Goal: Information Seeking & Learning: Understand process/instructions

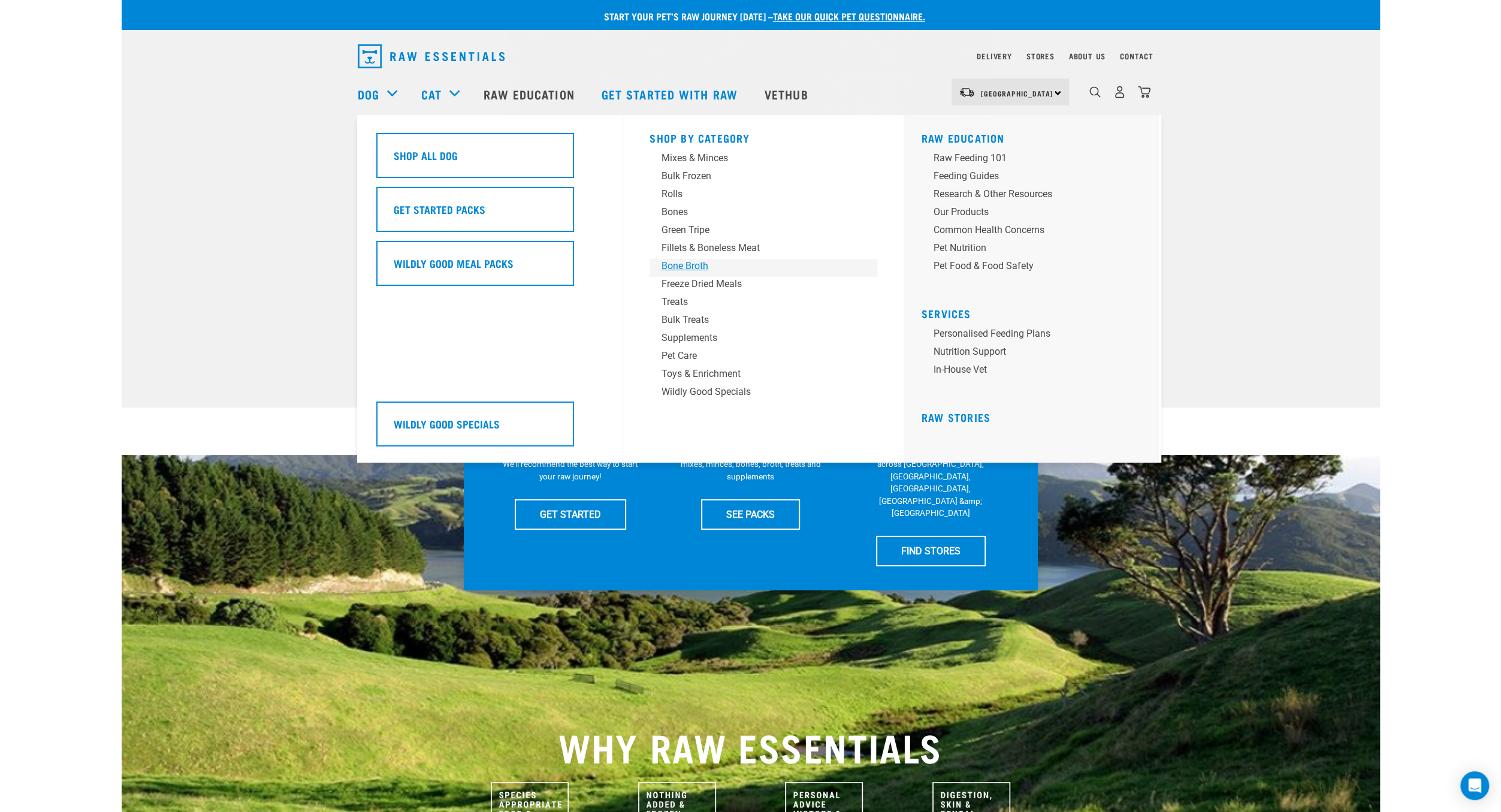
click at [692, 270] on div "Bone Broth" at bounding box center [755, 265] width 187 height 14
click at [690, 268] on div "Bone Broth" at bounding box center [755, 265] width 187 height 14
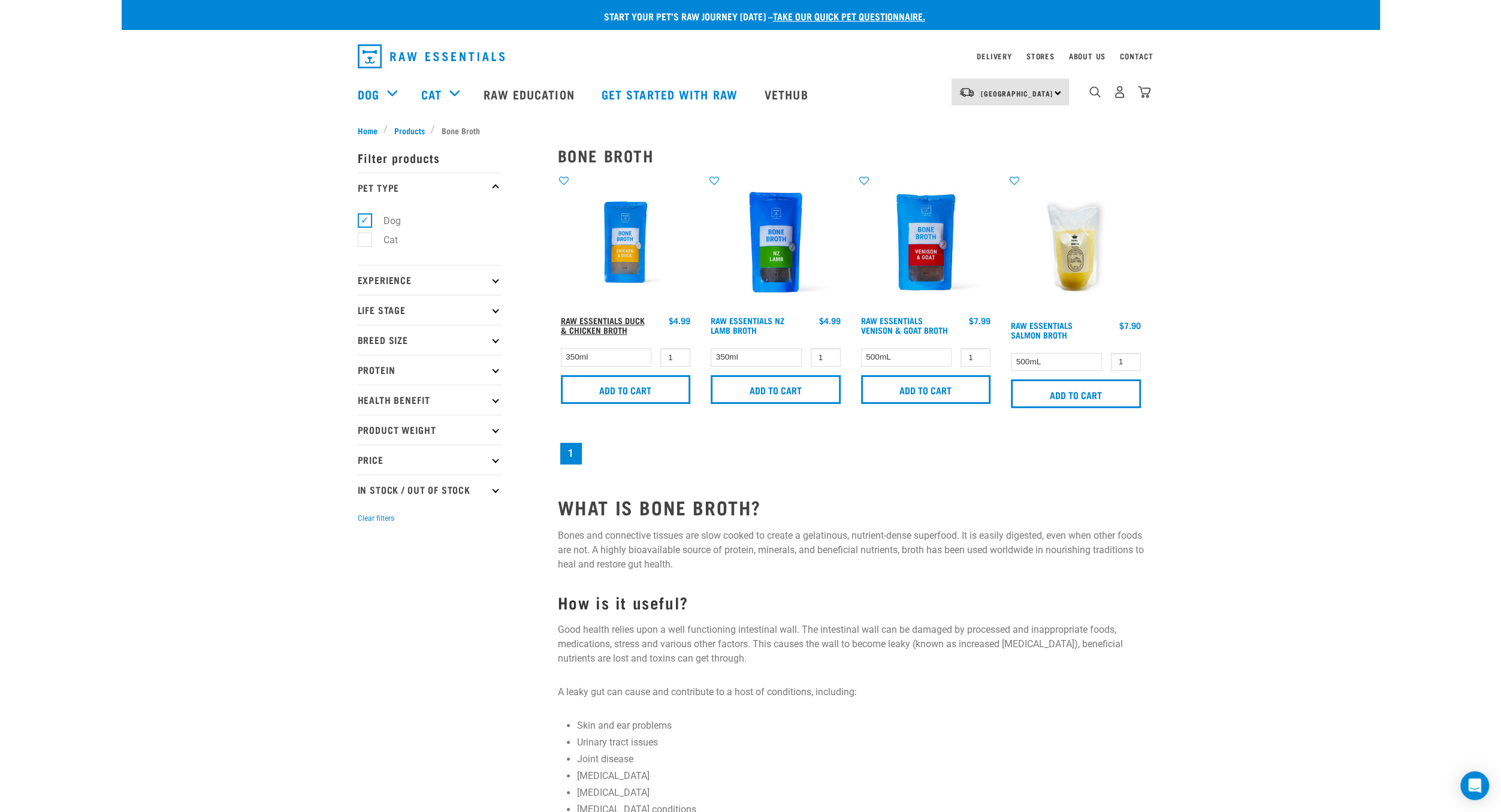
click at [570, 324] on link "Raw Essentials Duck & Chicken Broth" at bounding box center [603, 325] width 84 height 14
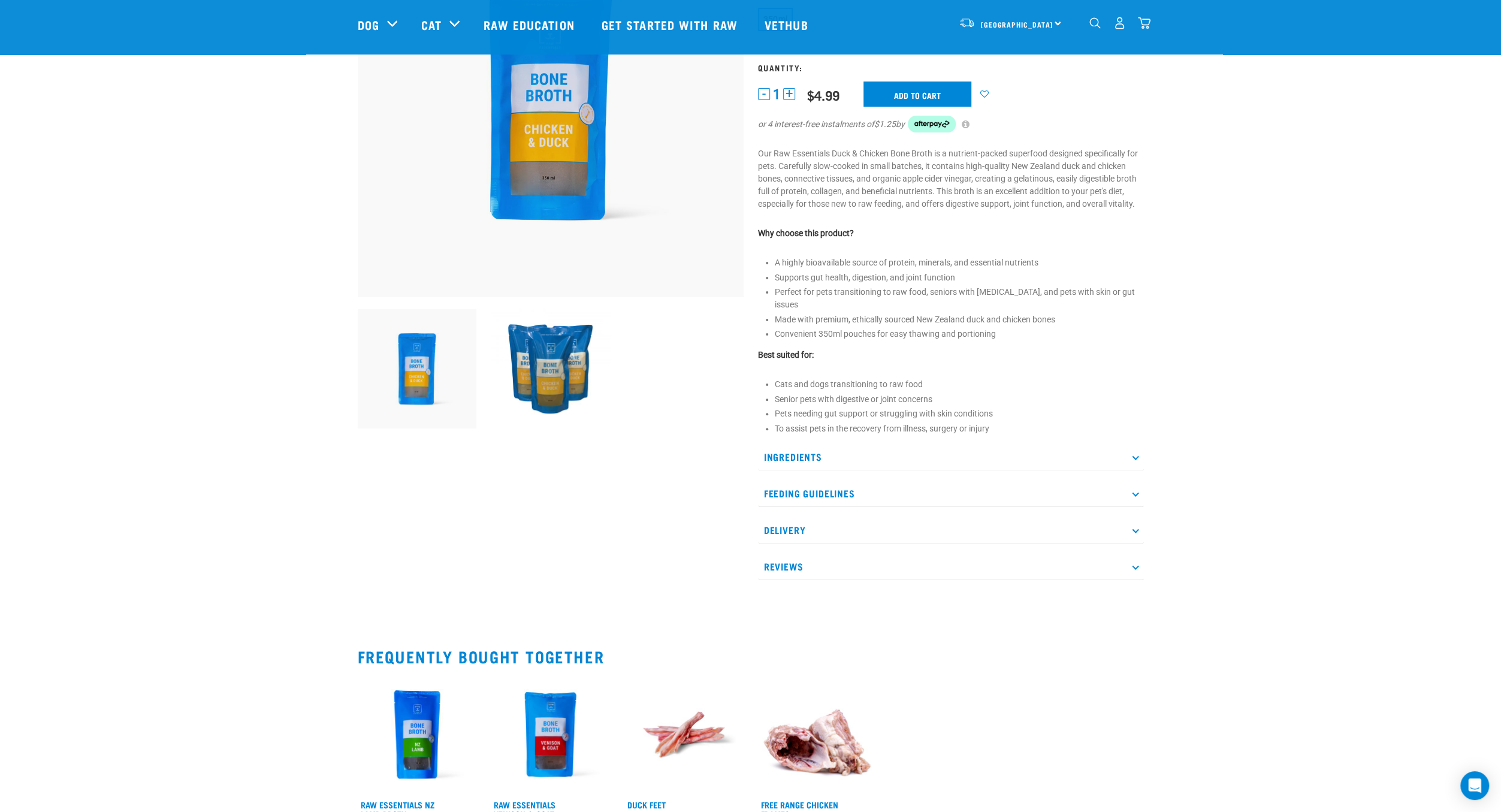
scroll to position [217, 0]
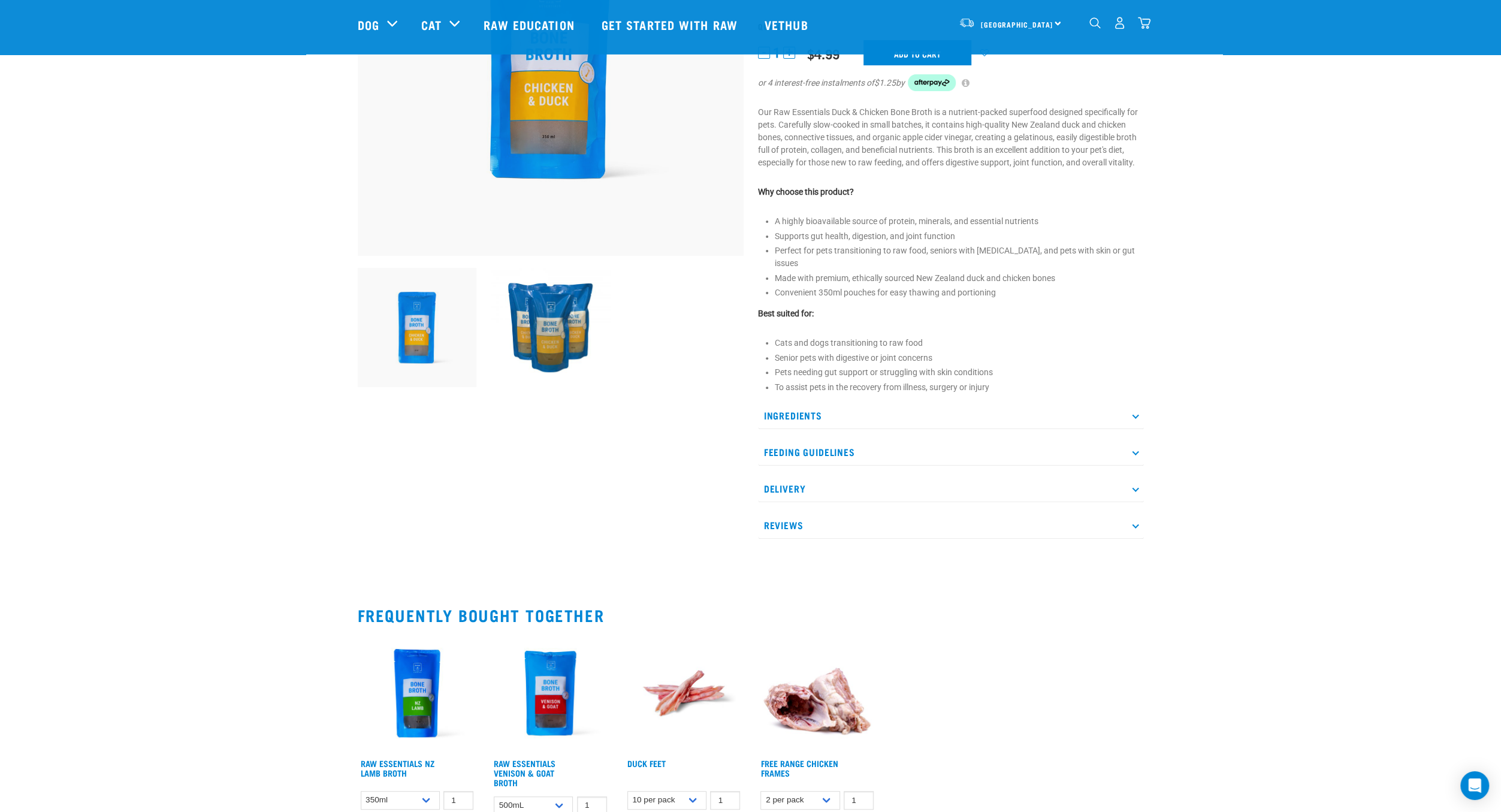
click at [851, 445] on p "Feeding Guidelines" at bounding box center [951, 452] width 386 height 27
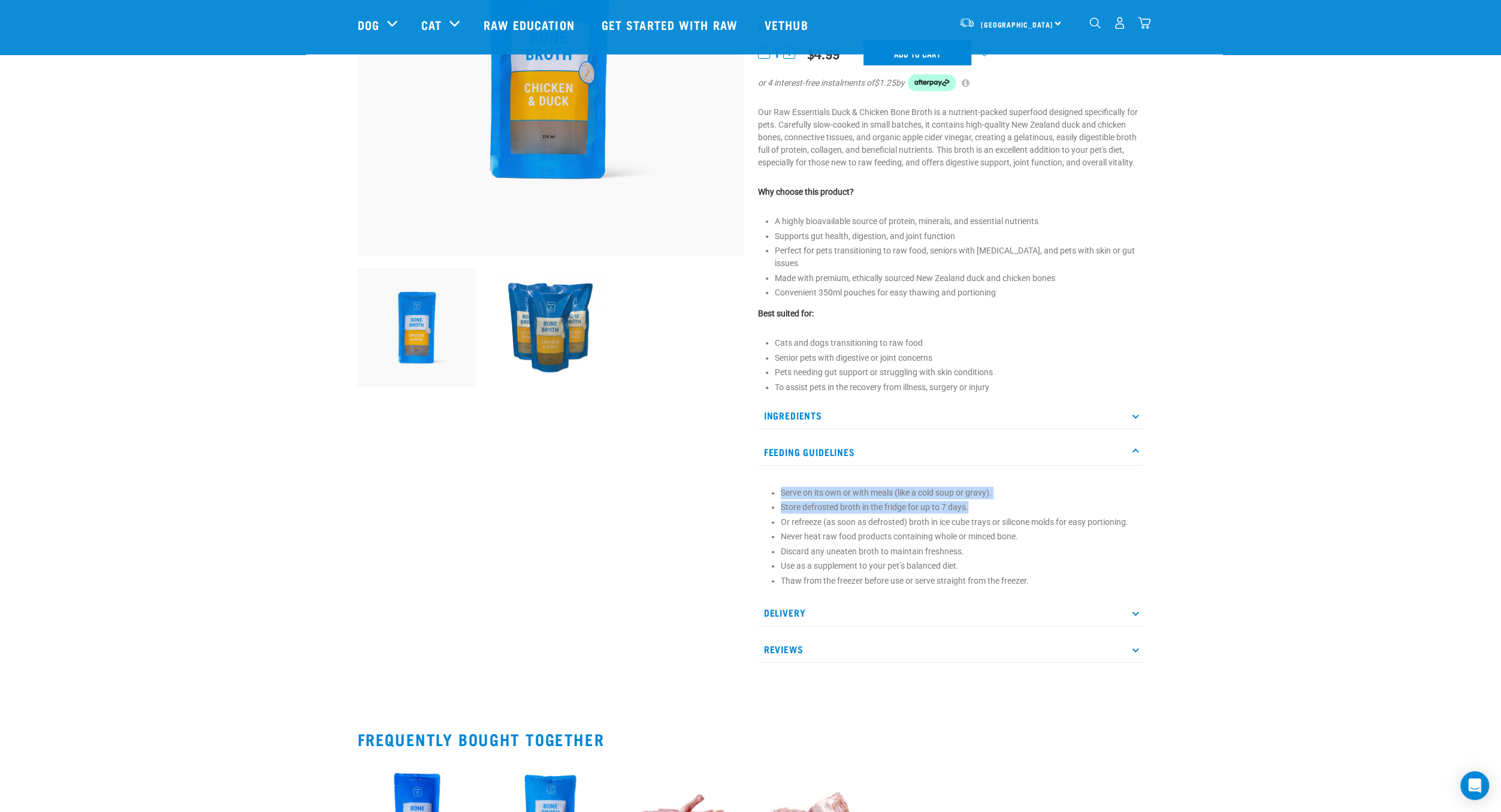
drag, startPoint x: 1010, startPoint y: 476, endPoint x: 1015, endPoint y: 498, distance: 22.6
click at [1015, 498] on div "Serve on its own or with meals (like a cold soup or gravy). Store defrosted bro…" at bounding box center [951, 532] width 386 height 121
click at [1015, 501] on li "Store defrosted broth in the fridge for up to 7 days." at bounding box center [959, 507] width 357 height 13
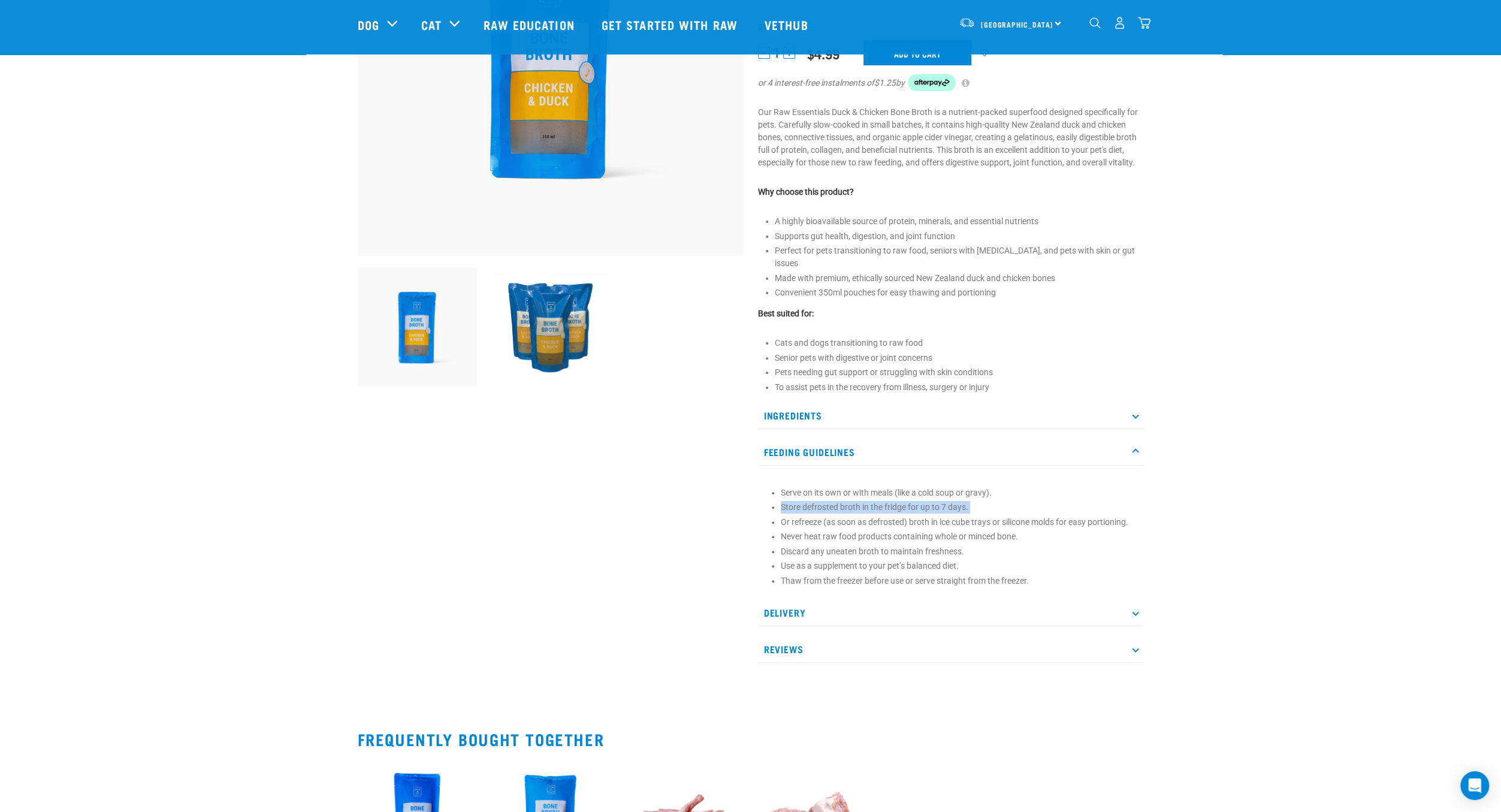
drag, startPoint x: 1015, startPoint y: 498, endPoint x: 1023, endPoint y: 511, distance: 15.3
click at [1023, 511] on ul "Serve on its own or with meals (like a cold soup or gravy). Store defrosted bro…" at bounding box center [959, 536] width 357 height 101
click at [1023, 516] on li "Or refreeze (as soon as defrosted) broth in ice cube trays or silicone molds fo…" at bounding box center [959, 522] width 357 height 13
drag, startPoint x: 1023, startPoint y: 511, endPoint x: 1026, endPoint y: 486, distance: 25.2
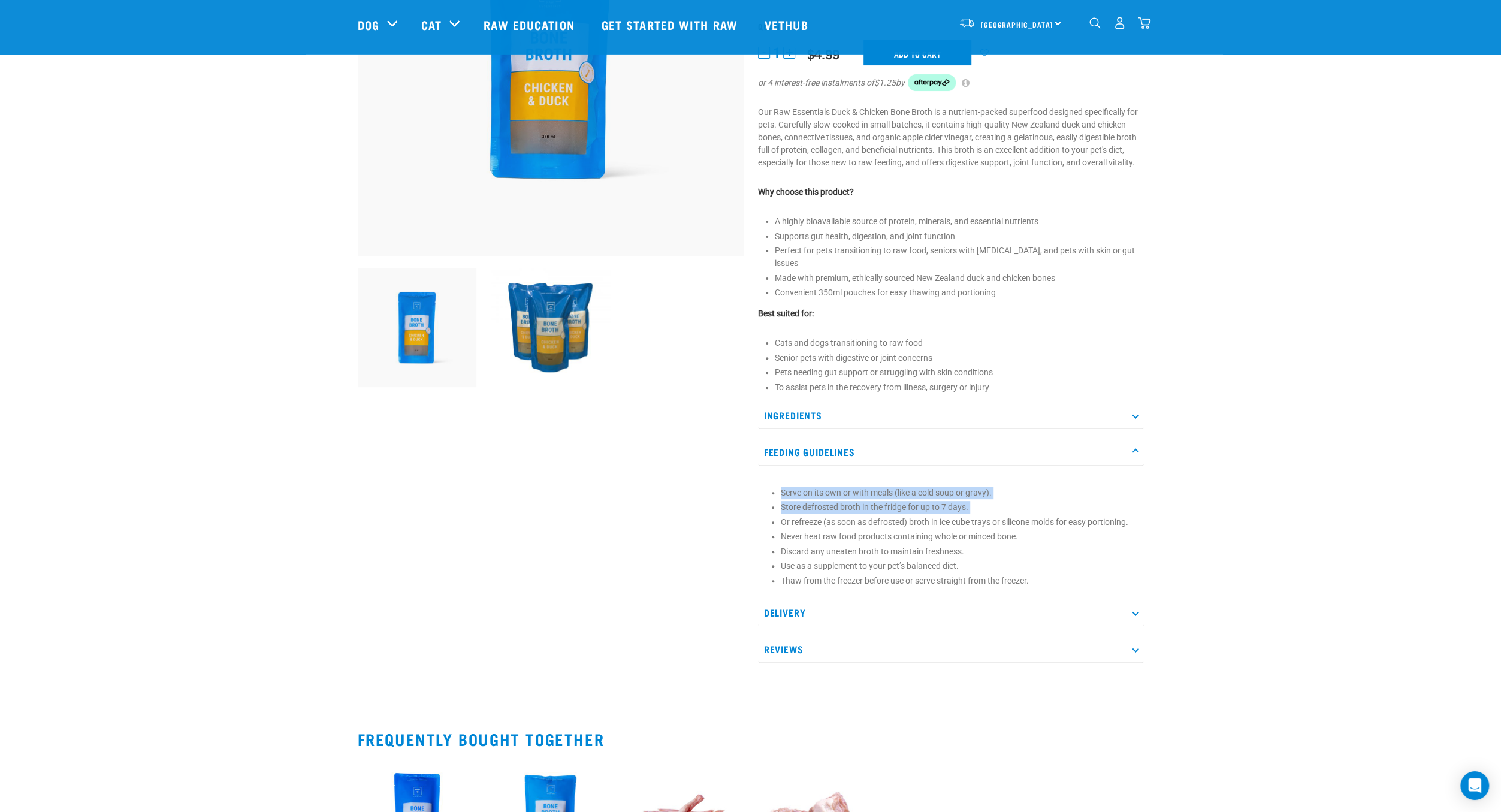
click at [1026, 486] on ul "Serve on its own or with meals (like a cold soup or gravy). Store defrosted bro…" at bounding box center [959, 536] width 357 height 101
click at [1026, 486] on li "Serve on its own or with meals (like a cold soup or gravy)." at bounding box center [959, 492] width 357 height 13
drag, startPoint x: 1026, startPoint y: 486, endPoint x: 1029, endPoint y: 498, distance: 12.4
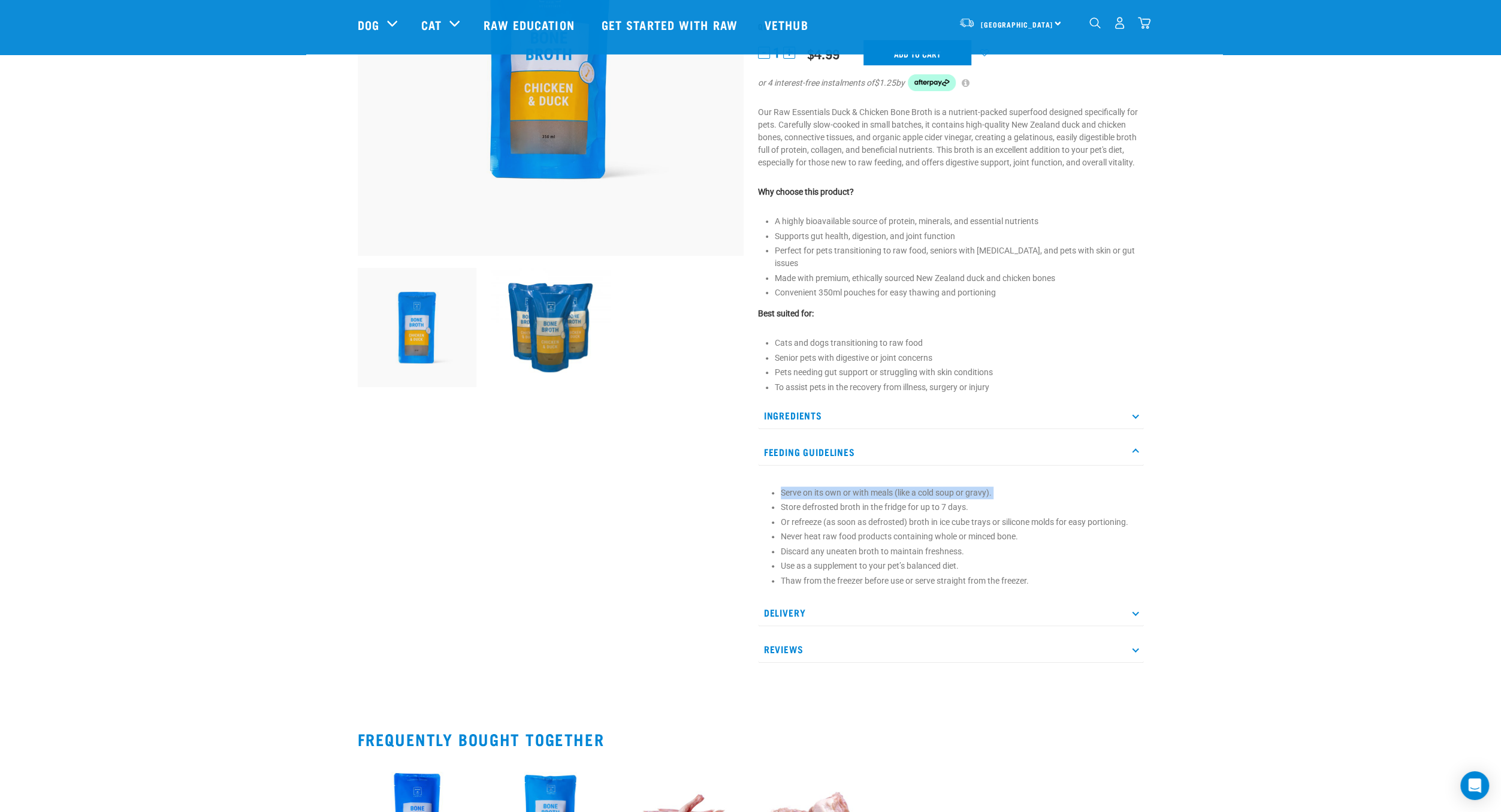
click at [1029, 498] on ul "Serve on its own or with meals (like a cold soup or gravy). Store defrosted bro…" at bounding box center [959, 536] width 357 height 101
click at [1029, 501] on li "Store defrosted broth in the fridge for up to 7 days." at bounding box center [959, 507] width 357 height 13
drag, startPoint x: 1029, startPoint y: 498, endPoint x: 1030, endPoint y: 508, distance: 10.0
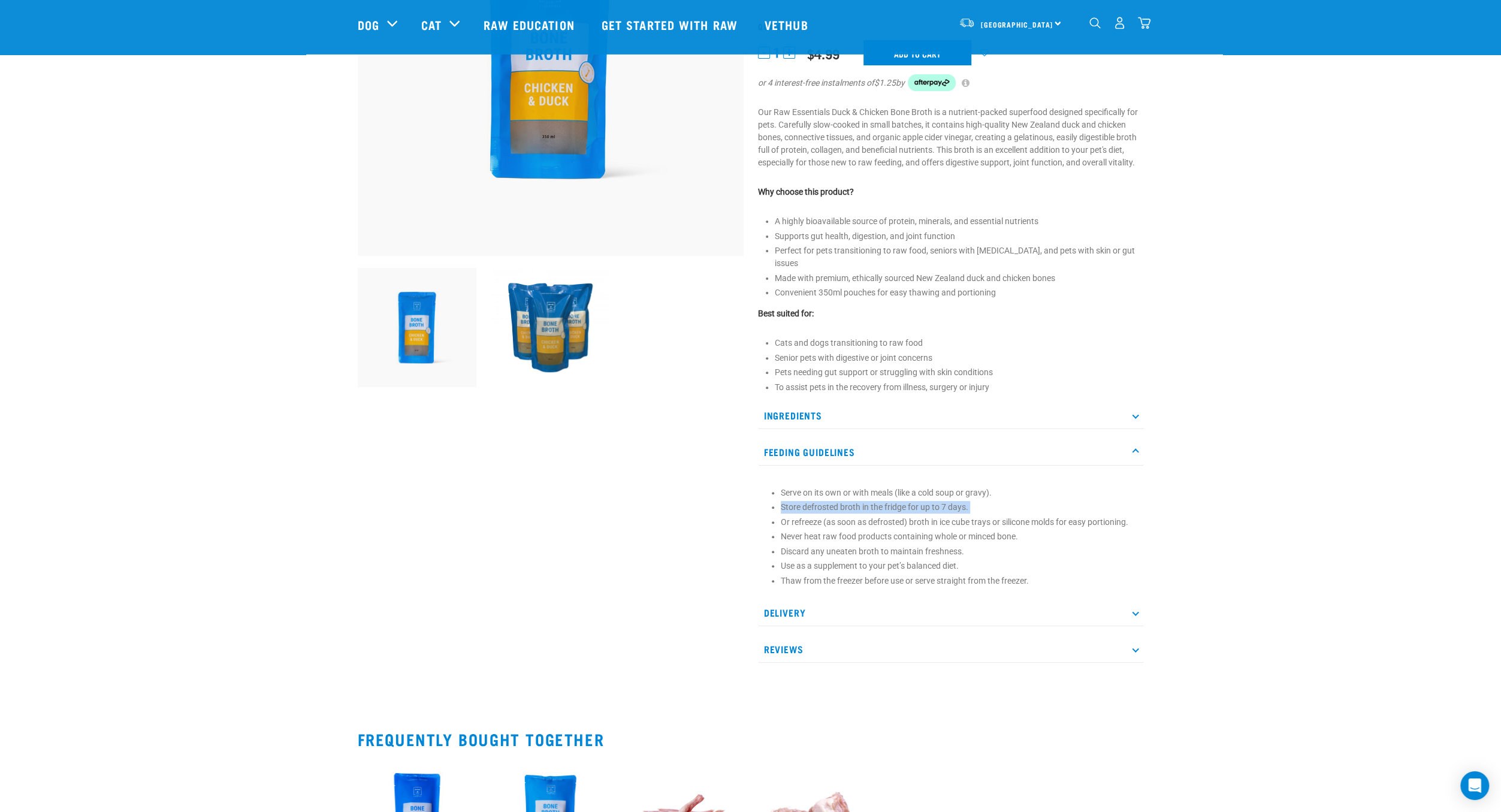
click at [1030, 508] on ul "Serve on its own or with meals (like a cold soup or gravy). Store defrosted bro…" at bounding box center [959, 536] width 357 height 101
click at [1030, 516] on li "Or refreeze (as soon as defrosted) broth in ice cube trays or silicone molds fo…" at bounding box center [959, 522] width 357 height 13
drag, startPoint x: 1030, startPoint y: 508, endPoint x: 1030, endPoint y: 500, distance: 8.0
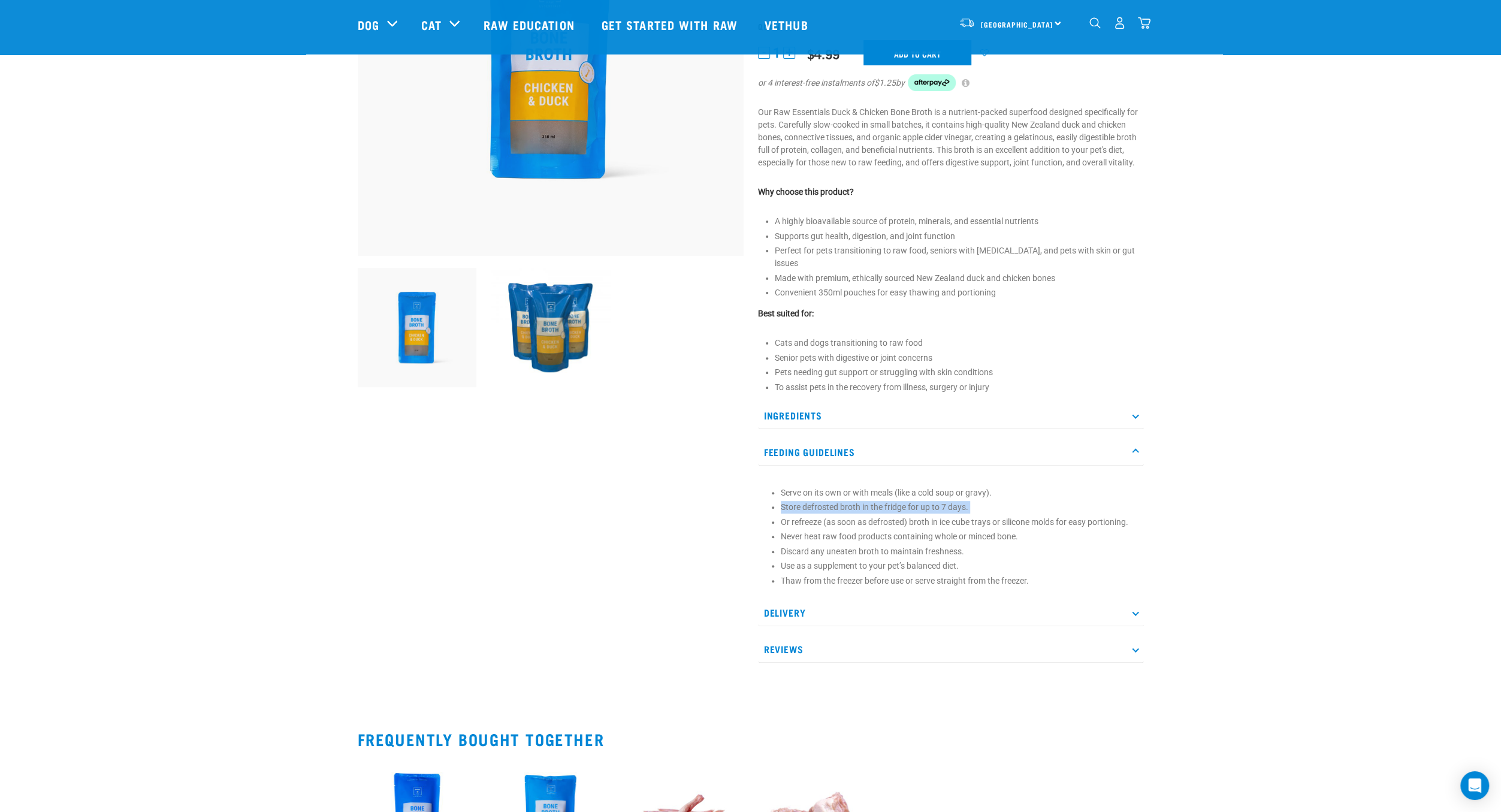
click at [1030, 500] on ul "Serve on its own or with meals (like a cold soup or gravy). Store defrosted bro…" at bounding box center [959, 536] width 357 height 101
click at [1030, 501] on li "Store defrosted broth in the fridge for up to 7 days." at bounding box center [959, 507] width 357 height 13
drag, startPoint x: 1030, startPoint y: 500, endPoint x: 1031, endPoint y: 509, distance: 9.1
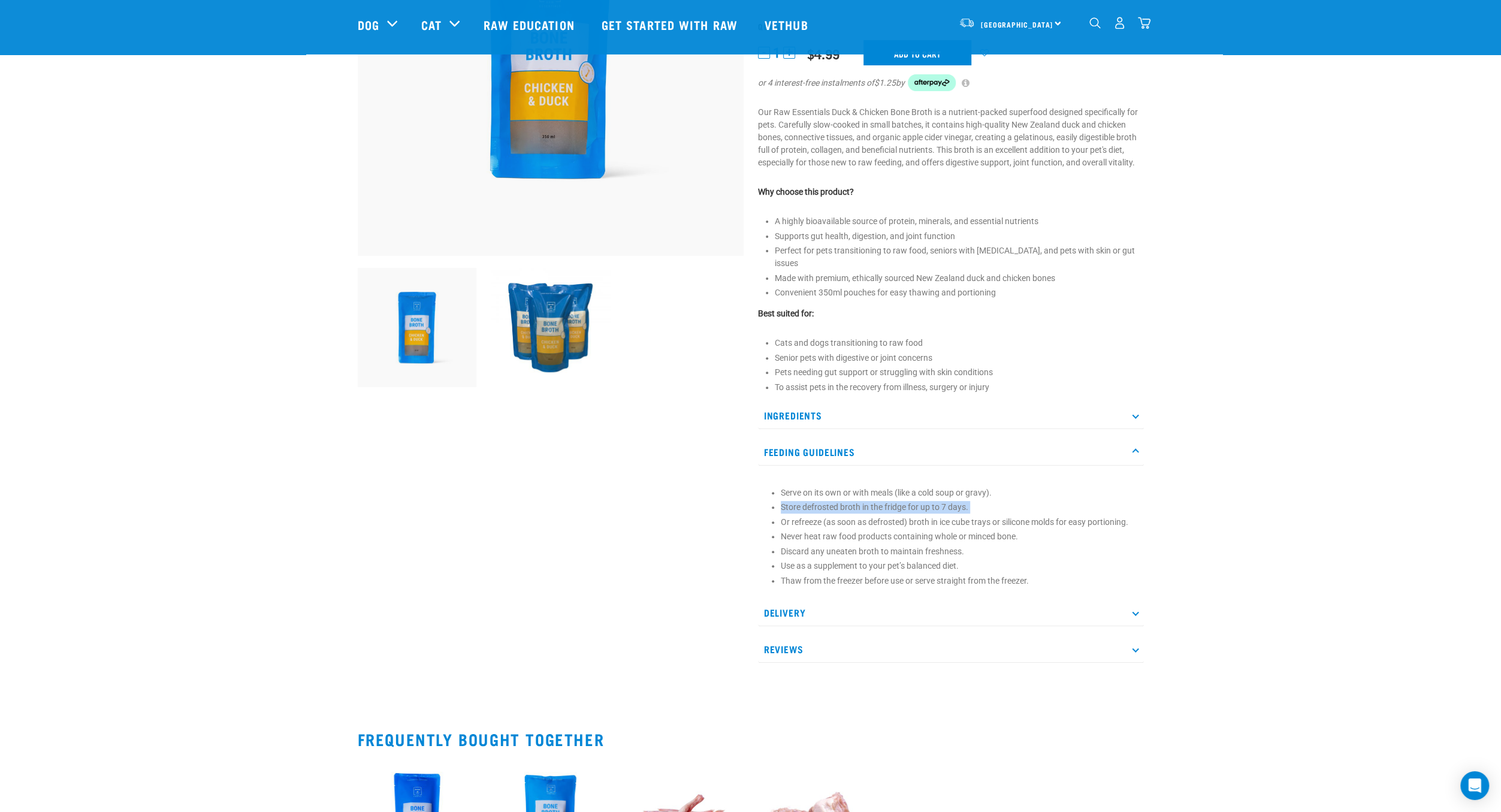
click at [1031, 509] on ul "Serve on its own or with meals (like a cold soup or gravy). Store defrosted bro…" at bounding box center [959, 536] width 357 height 101
click at [1031, 516] on li "Or refreeze (as soon as defrosted) broth in ice cube trays or silicone molds fo…" at bounding box center [959, 522] width 357 height 13
click at [1049, 574] on li "Thaw from the freezer before use or serve straight from the freezer." at bounding box center [959, 580] width 357 height 13
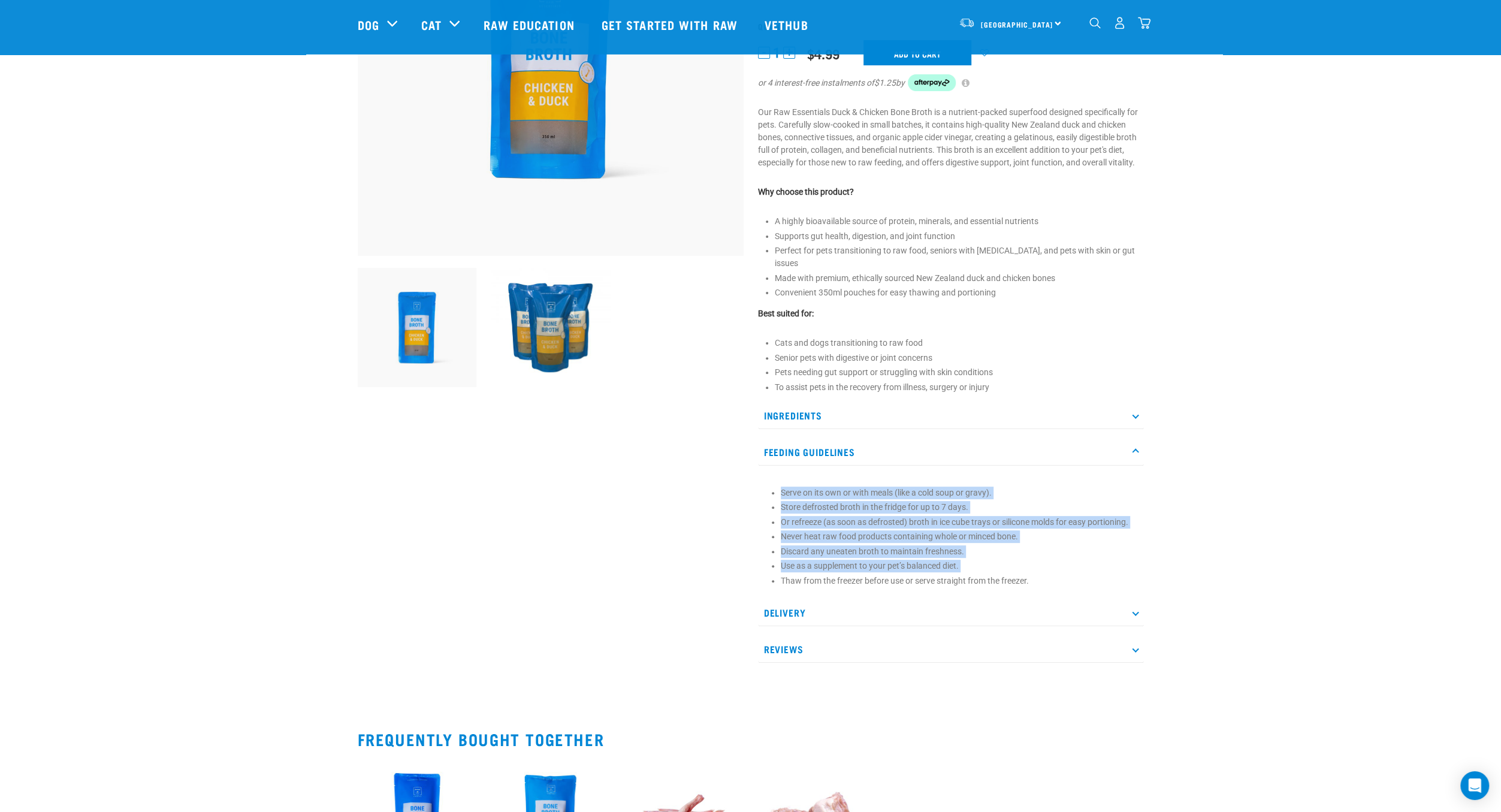
drag, startPoint x: 1049, startPoint y: 570, endPoint x: 1042, endPoint y: 486, distance: 84.3
click at [1042, 486] on ul "Serve on its own or with meals (like a cold soup or gravy). Store defrosted bro…" at bounding box center [959, 536] width 357 height 101
click at [1042, 486] on li "Serve on its own or with meals (like a cold soup or gravy)." at bounding box center [959, 492] width 357 height 13
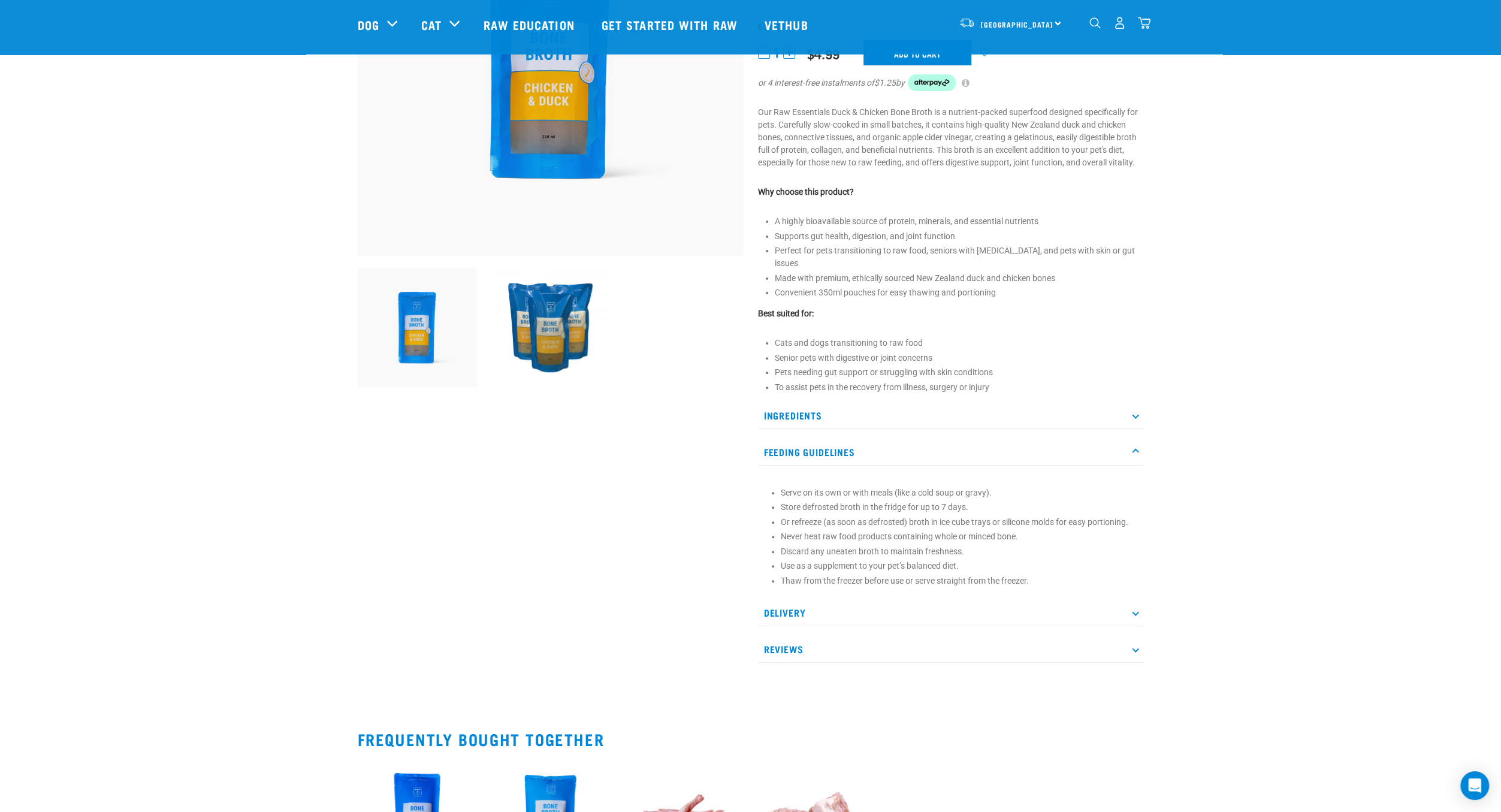
click at [1042, 486] on li "Serve on its own or with meals (like a cold soup or gravy)." at bounding box center [959, 492] width 357 height 13
drag, startPoint x: 1042, startPoint y: 486, endPoint x: 1042, endPoint y: 538, distance: 52.0
click at [1042, 538] on ul "Serve on its own or with meals (like a cold soup or gravy). Store defrosted bro…" at bounding box center [959, 536] width 357 height 101
click at [1042, 545] on li "Discard any uneaten broth to maintain freshness." at bounding box center [959, 551] width 357 height 13
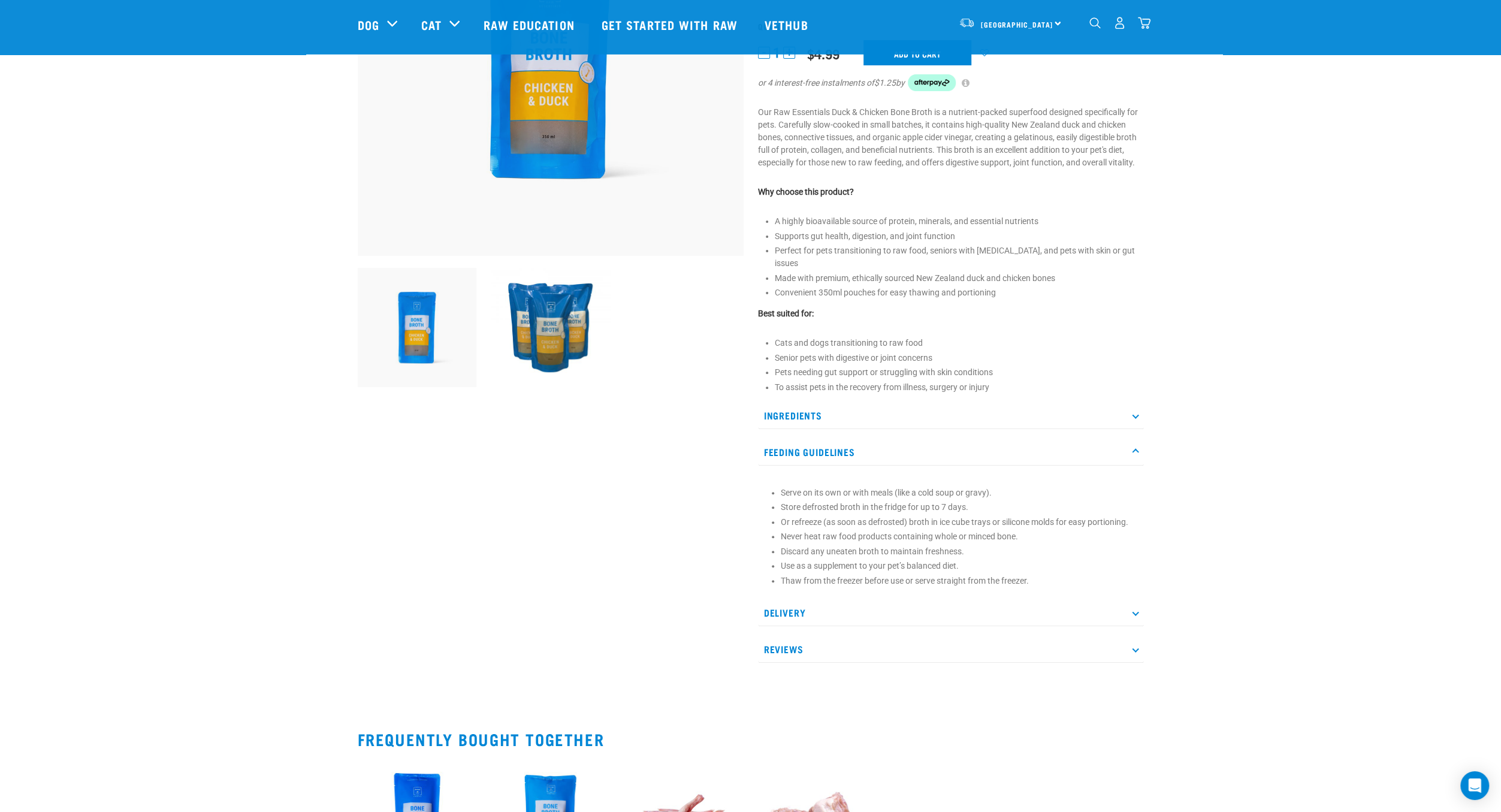
click at [1041, 516] on li "Or refreeze (as soon as defrosted) broth in ice cube trays or silicone molds fo…" at bounding box center [959, 522] width 357 height 13
